Goal: Information Seeking & Learning: Learn about a topic

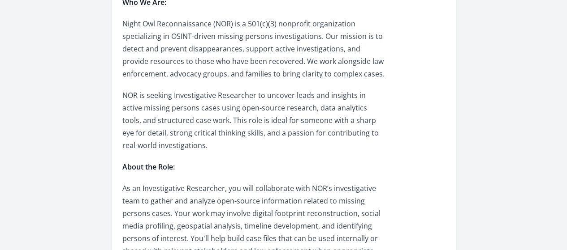
scroll to position [379, 0]
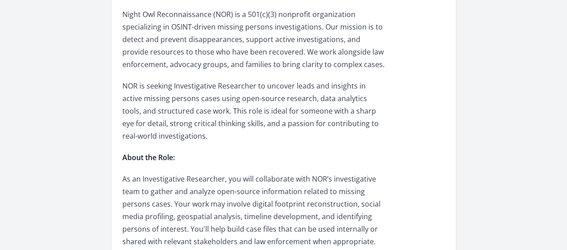
click at [175, 153] on strong "About the Role:" at bounding box center [148, 158] width 52 height 10
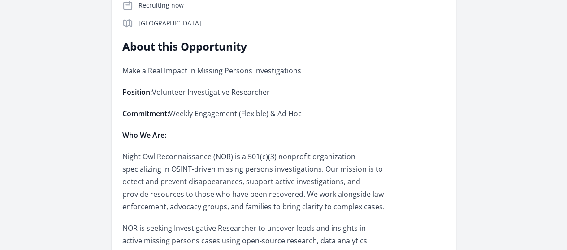
scroll to position [237, 0]
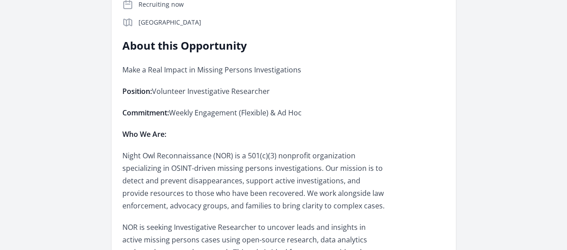
click at [166, 129] on strong "Who We Are:" at bounding box center [144, 134] width 44 height 10
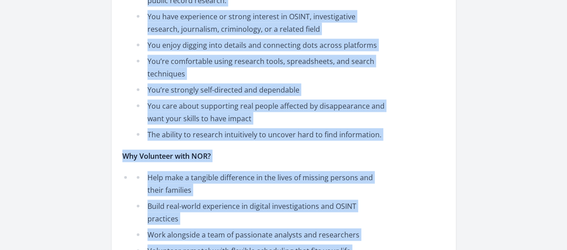
scroll to position [947, 0]
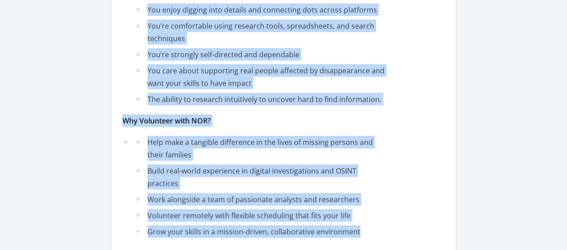
drag, startPoint x: 178, startPoint y: 40, endPoint x: 422, endPoint y: 115, distance: 255.9
copy div "Position: Volunteer Investigative Researcher Commitment: Weekly Engagement (Fle…"
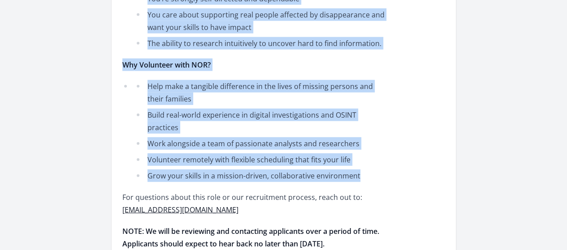
scroll to position [1009, 0]
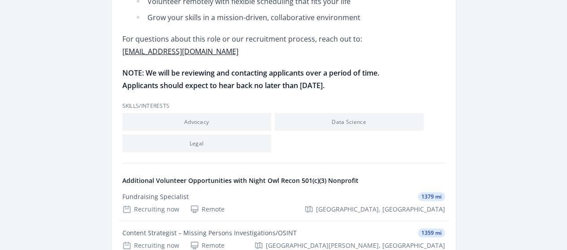
scroll to position [1163, 0]
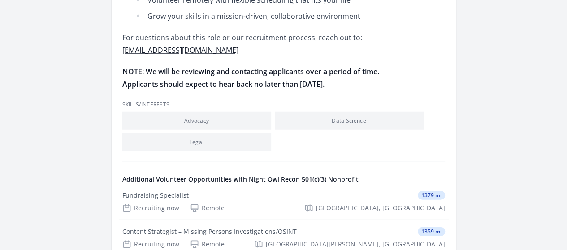
click at [0, 0] on div "Recruiting now Remote Saint Peters, MO" at bounding box center [0, 0] width 0 height 0
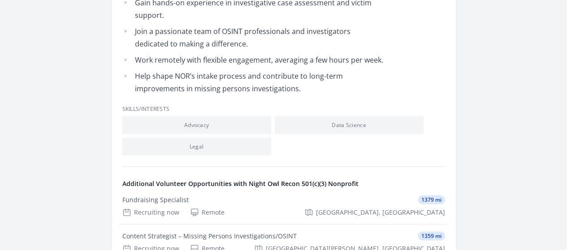
scroll to position [1121, 0]
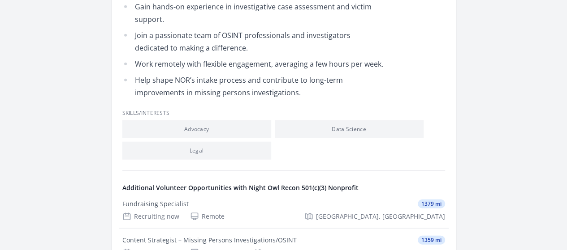
click at [0, 0] on div "OSINT Board Member - Young Professionals Board ([GEOGRAPHIC_DATA], [GEOGRAPHIC_…" at bounding box center [0, 0] width 0 height 0
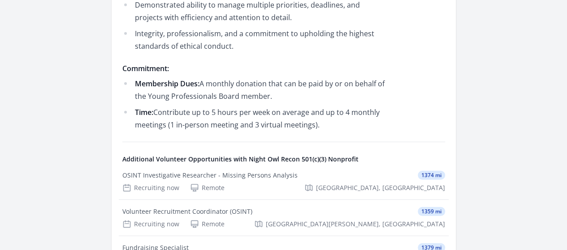
scroll to position [1158, 0]
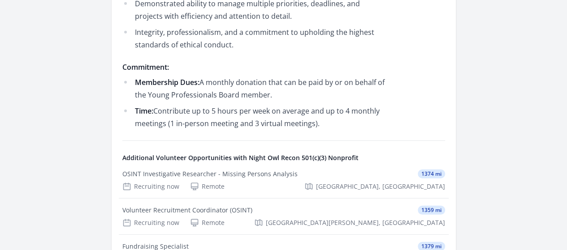
click at [0, 0] on div "Volunteer Recruitment Coordinator (OSINT) 1359 mi Recruiting now Remote Saint P…" at bounding box center [0, 0] width 0 height 0
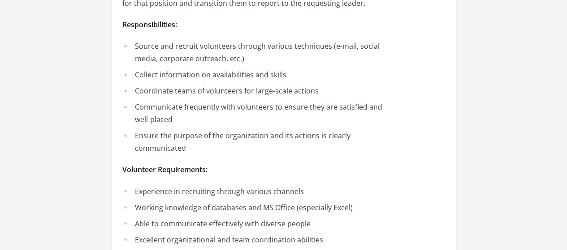
scroll to position [658, 0]
